Goal: Task Accomplishment & Management: Use online tool/utility

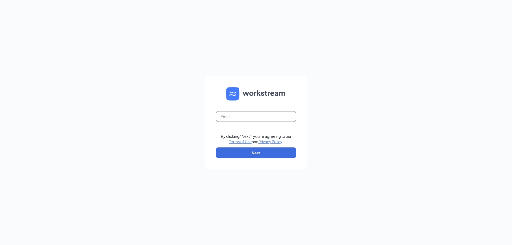
click at [245, 119] on input "text" at bounding box center [256, 116] width 80 height 11
type input "nicole@hensleycpas.us"
drag, startPoint x: 246, startPoint y: 147, endPoint x: 273, endPoint y: 147, distance: 27.4
click at [246, 147] on form "nicole@hensleycpas.us By clicking "Next", you're agreeing to our Terms of Use a…" at bounding box center [255, 122] width 101 height 92
click at [263, 152] on button "Next" at bounding box center [256, 152] width 80 height 11
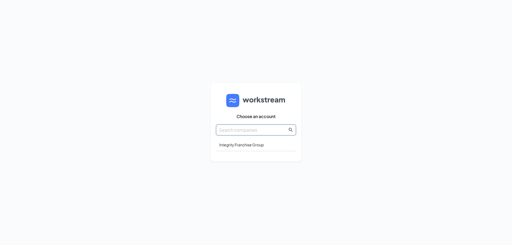
click at [250, 132] on input "text" at bounding box center [253, 130] width 68 height 7
click at [259, 146] on div "Integrity Franchise Group" at bounding box center [256, 145] width 80 height 13
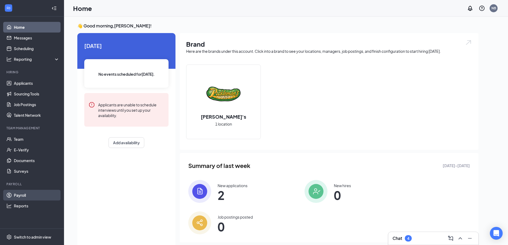
click at [26, 197] on link "Payroll" at bounding box center [37, 195] width 46 height 11
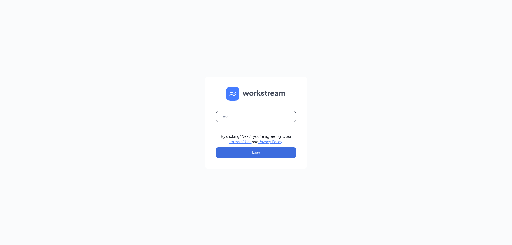
click at [237, 118] on input "text" at bounding box center [256, 116] width 80 height 11
type input "nicole@hensleycpas.us"
click at [260, 152] on button "Next" at bounding box center [256, 152] width 80 height 11
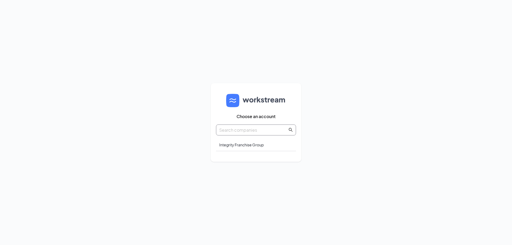
click at [247, 128] on input "text" at bounding box center [253, 130] width 68 height 7
click at [245, 147] on div "Integrity Franchise Group" at bounding box center [256, 145] width 80 height 13
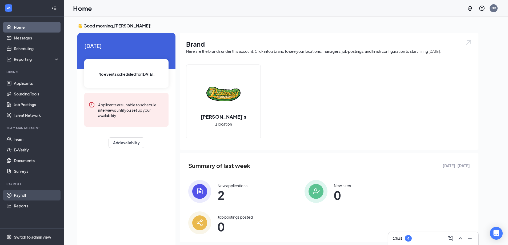
click at [21, 197] on link "Payroll" at bounding box center [37, 195] width 46 height 11
